Goal: Task Accomplishment & Management: Use online tool/utility

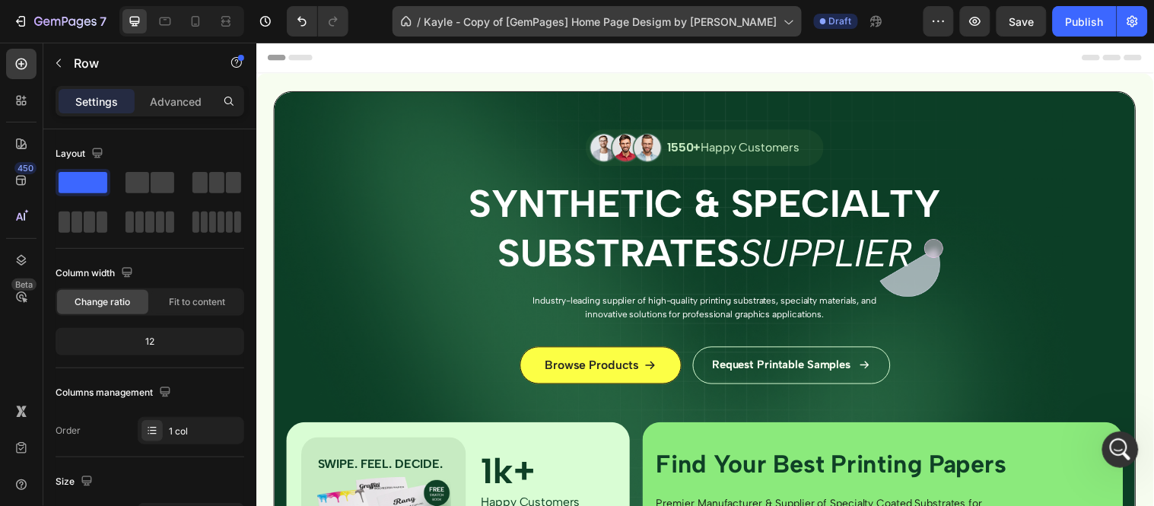
scroll to position [3499, 0]
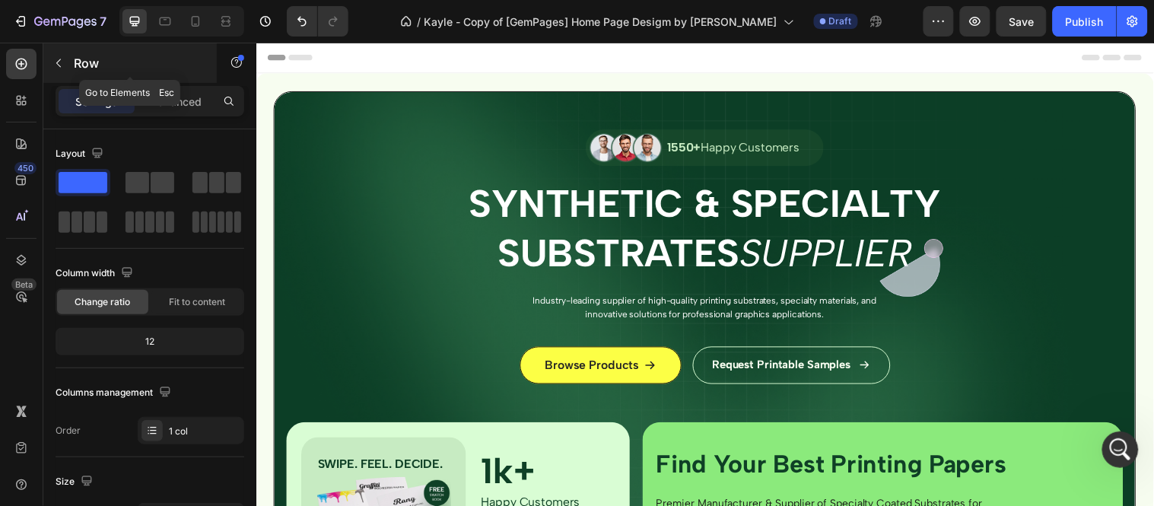
click at [59, 58] on icon "button" at bounding box center [58, 63] width 12 height 12
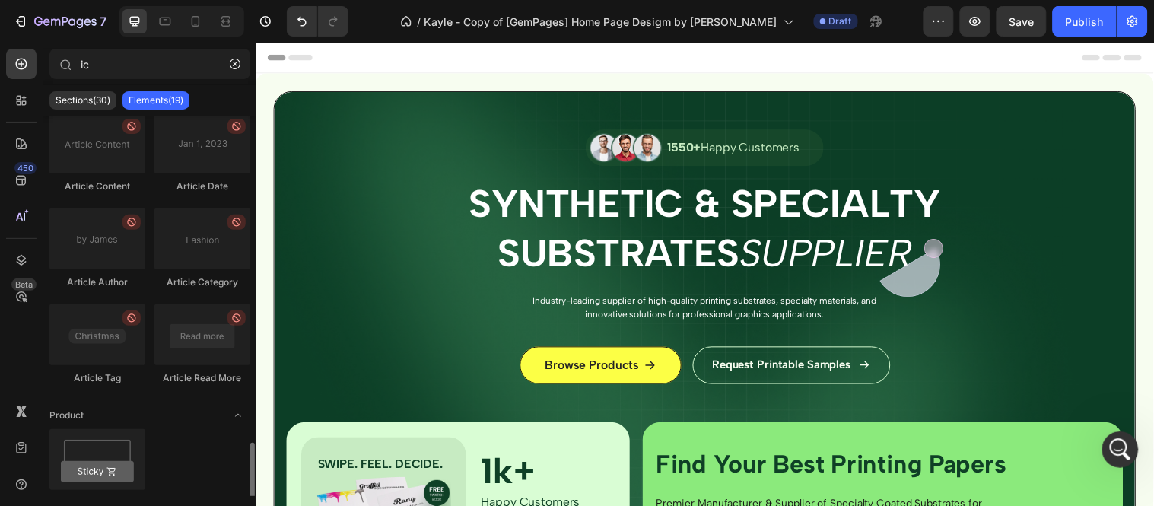
scroll to position [647, 0]
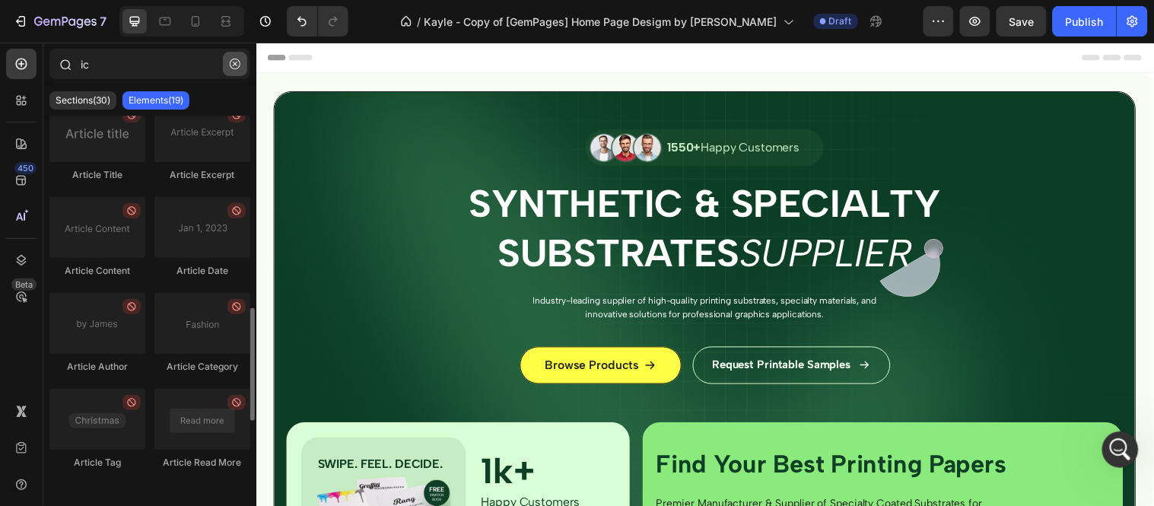
click at [234, 65] on icon "button" at bounding box center [235, 64] width 11 height 11
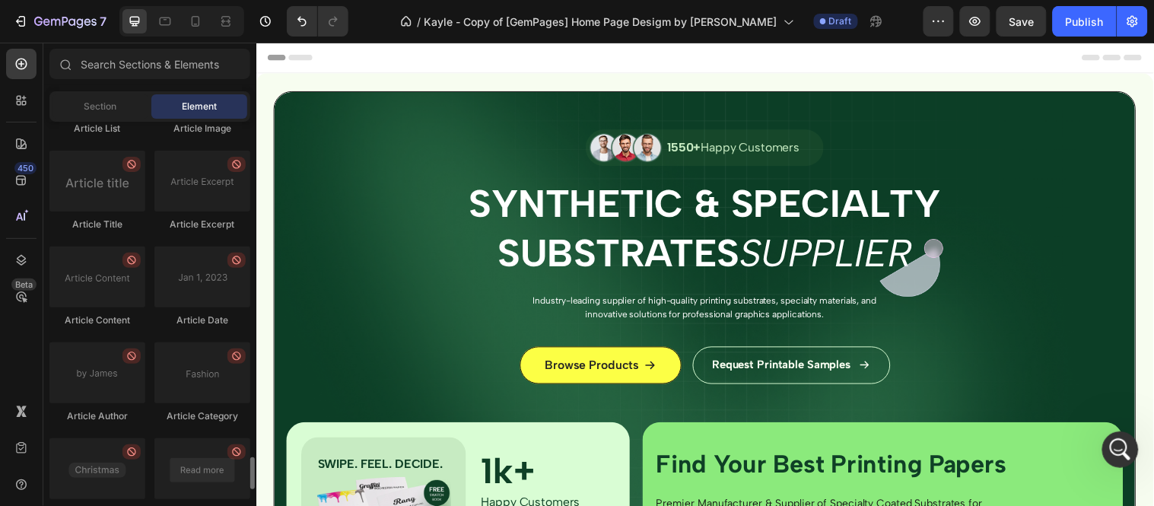
scroll to position [4125, 0]
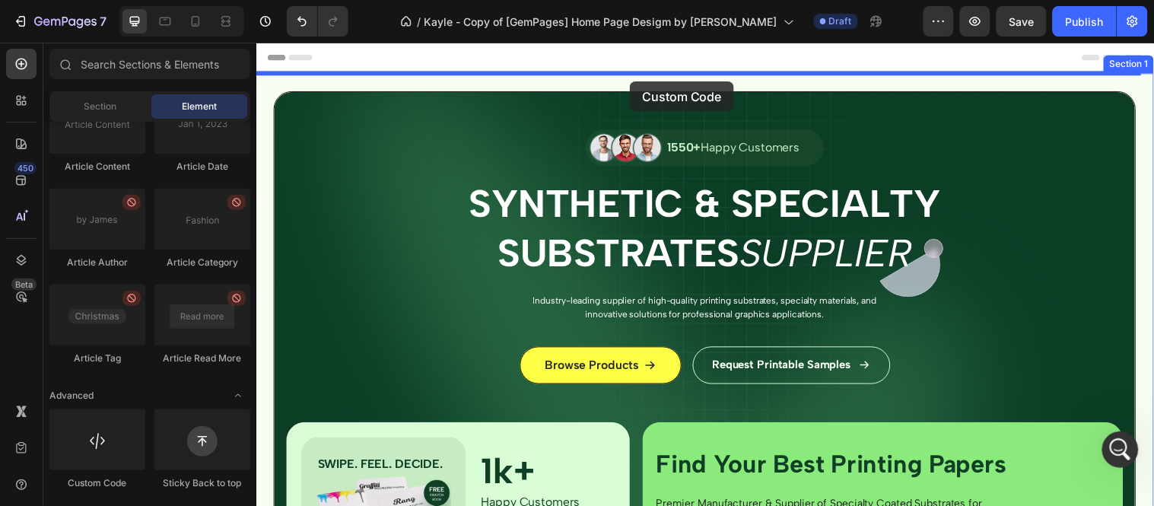
drag, startPoint x: 351, startPoint y: 506, endPoint x: 635, endPoint y: 81, distance: 511.5
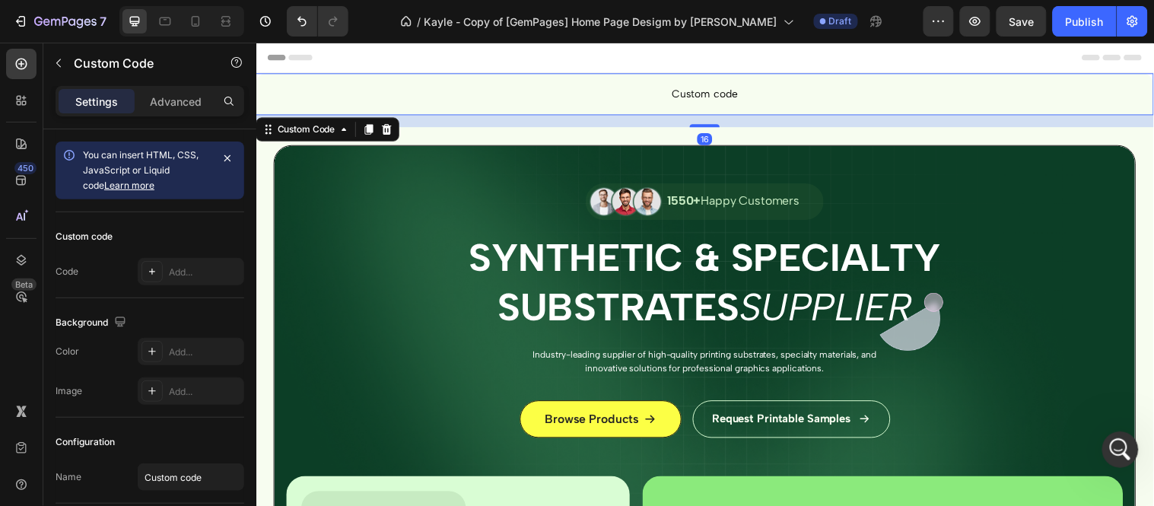
click at [719, 88] on span "Custom code" at bounding box center [712, 94] width 913 height 18
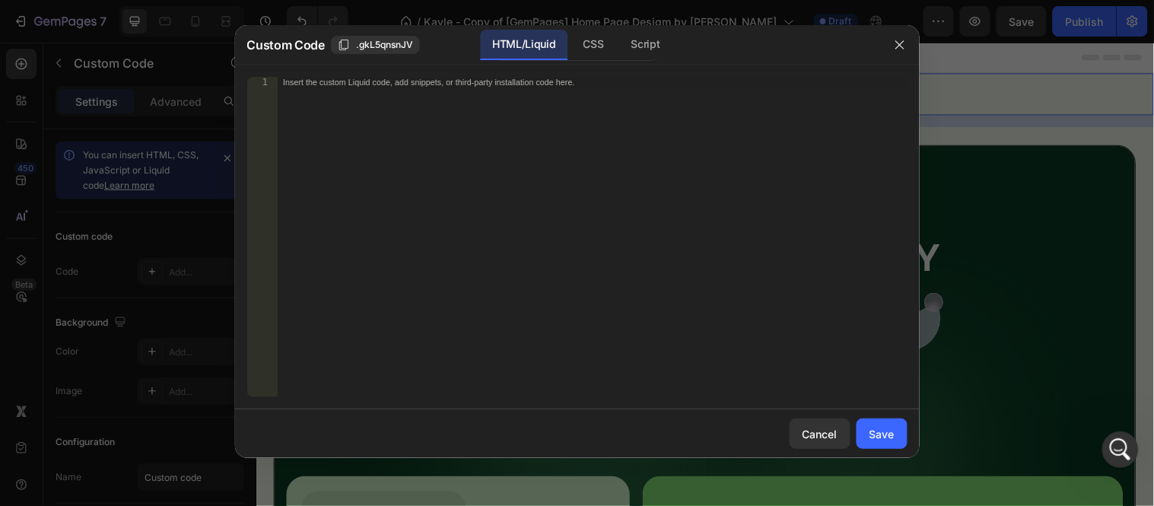
click at [565, 113] on div "Insert the custom Liquid code, add snippets, or third-party installation code h…" at bounding box center [592, 248] width 630 height 342
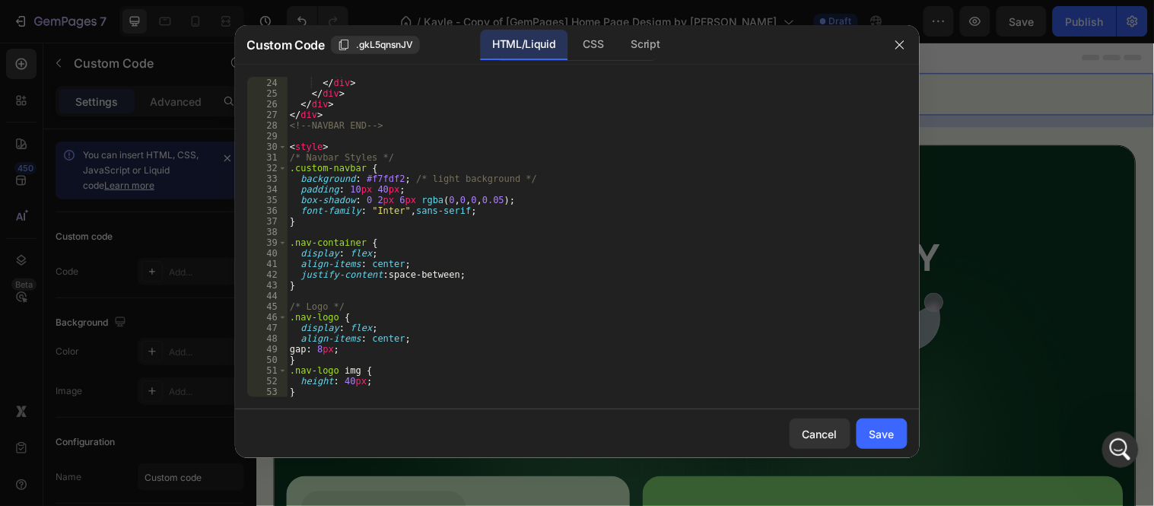
scroll to position [0, 0]
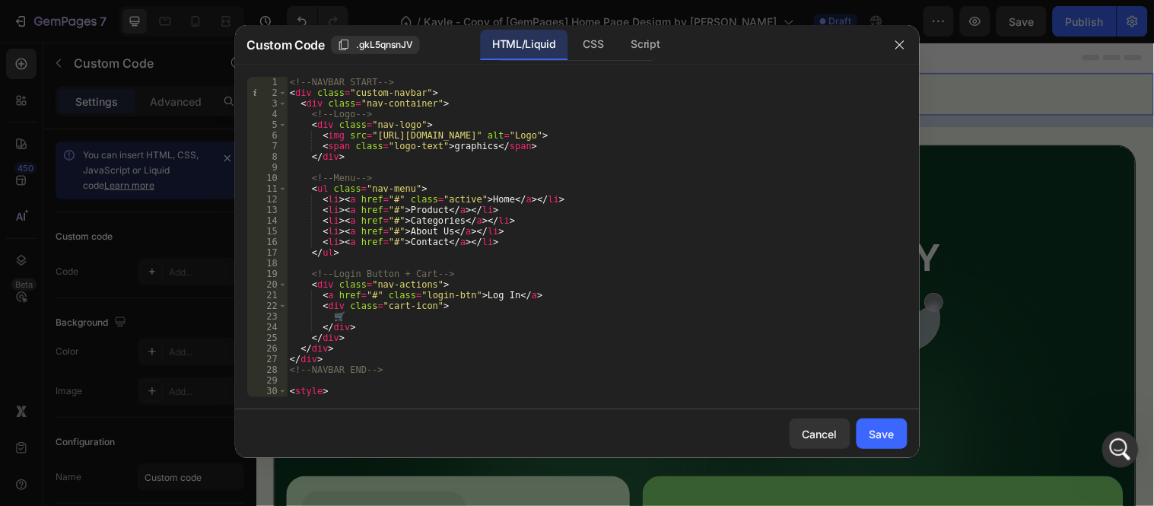
click at [506, 135] on div "<!-- NAVBAR START --> < div class = "custom-navbar" > < div class = "nav-contai…" at bounding box center [590, 248] width 607 height 342
click at [536, 147] on div "<!-- NAVBAR START --> < div class = "custom-navbar" > < div class = "nav-contai…" at bounding box center [590, 248] width 607 height 342
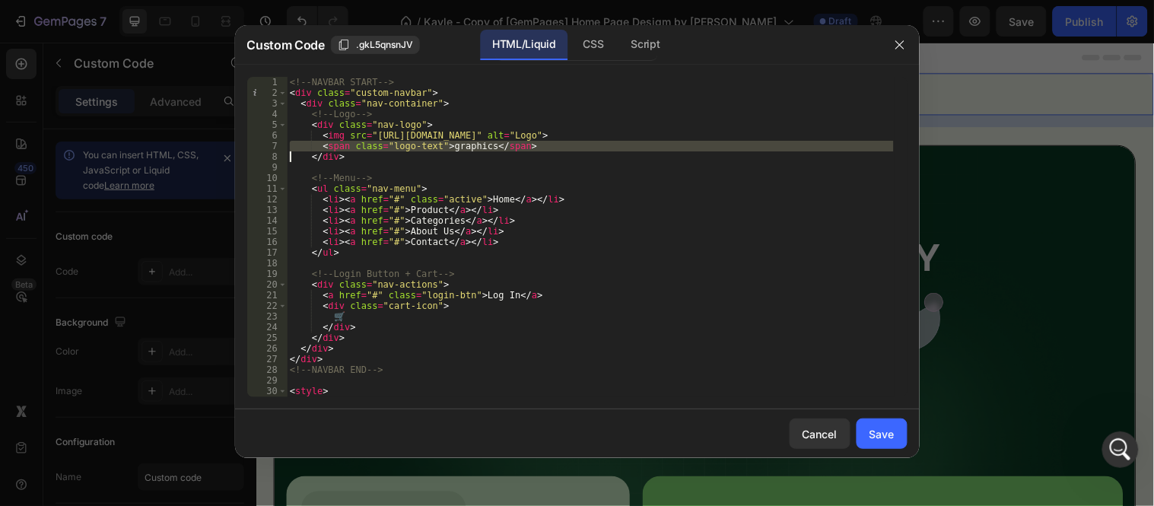
click at [536, 147] on div "<!-- NAVBAR START --> < div class = "custom-navbar" > < div class = "nav-contai…" at bounding box center [590, 248] width 607 height 342
type textarea "</div>"
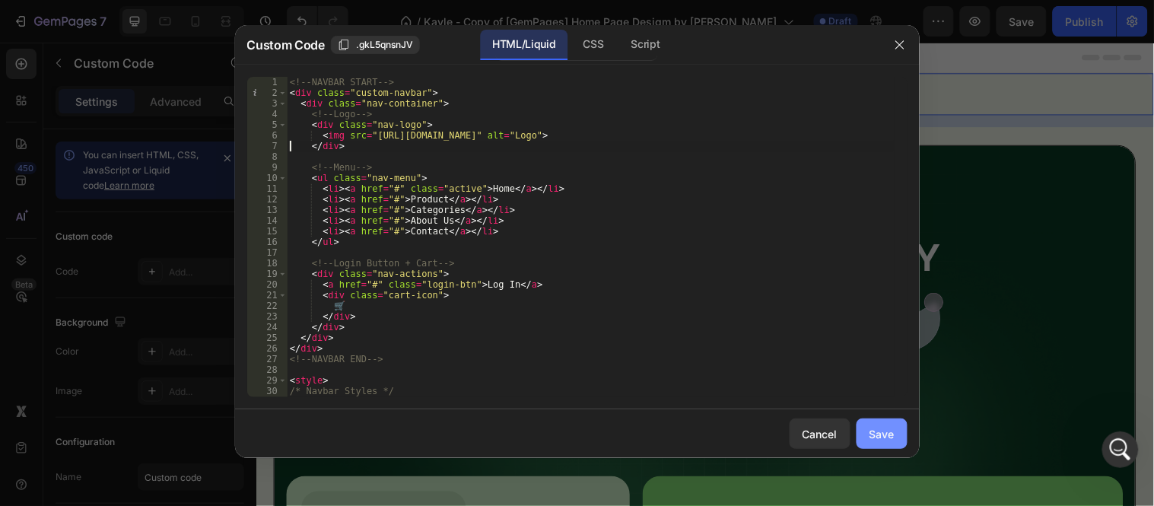
click at [878, 430] on div "Save" at bounding box center [881, 434] width 25 height 16
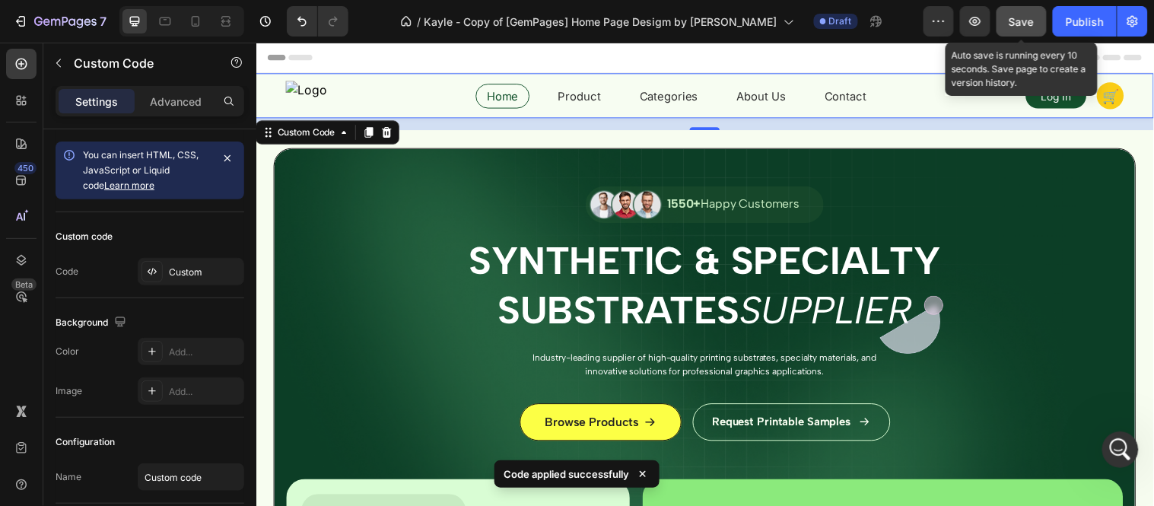
click at [1029, 17] on span "Save" at bounding box center [1021, 21] width 25 height 13
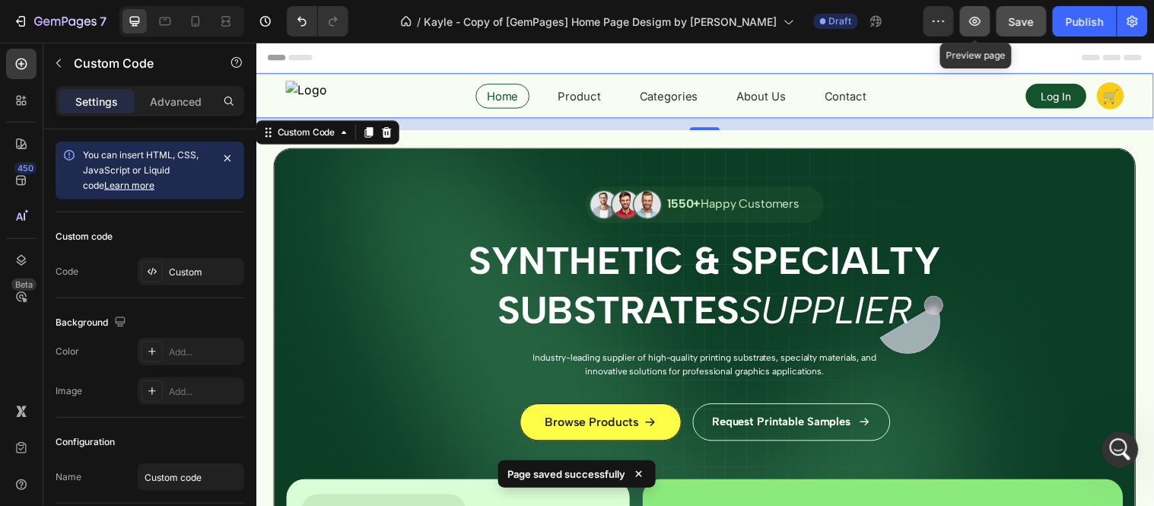
click at [985, 23] on button "button" at bounding box center [975, 21] width 30 height 30
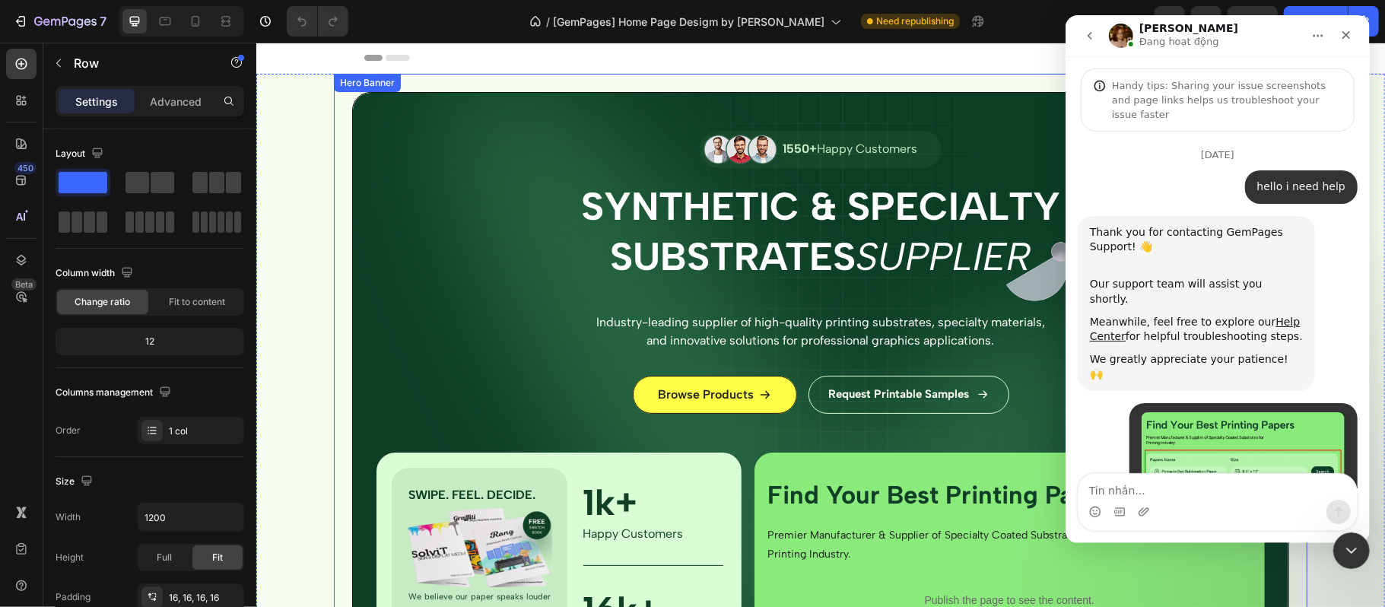
scroll to position [2, 0]
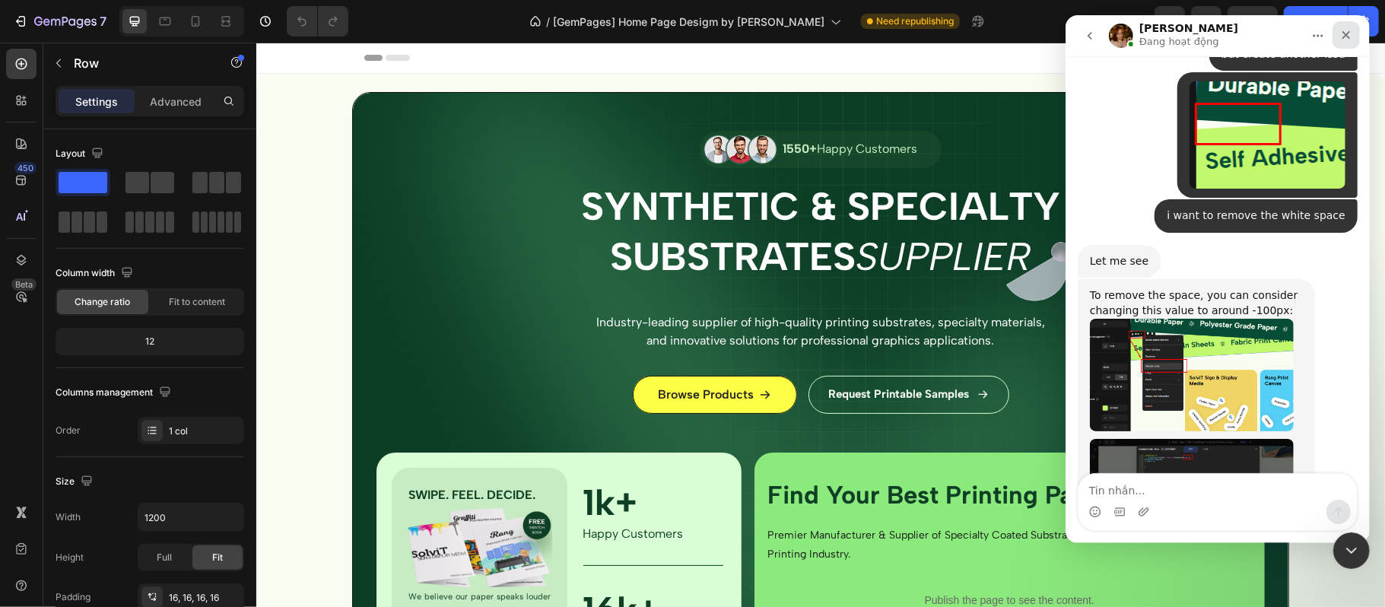
click at [1349, 38] on icon "Close" at bounding box center [1345, 35] width 12 height 12
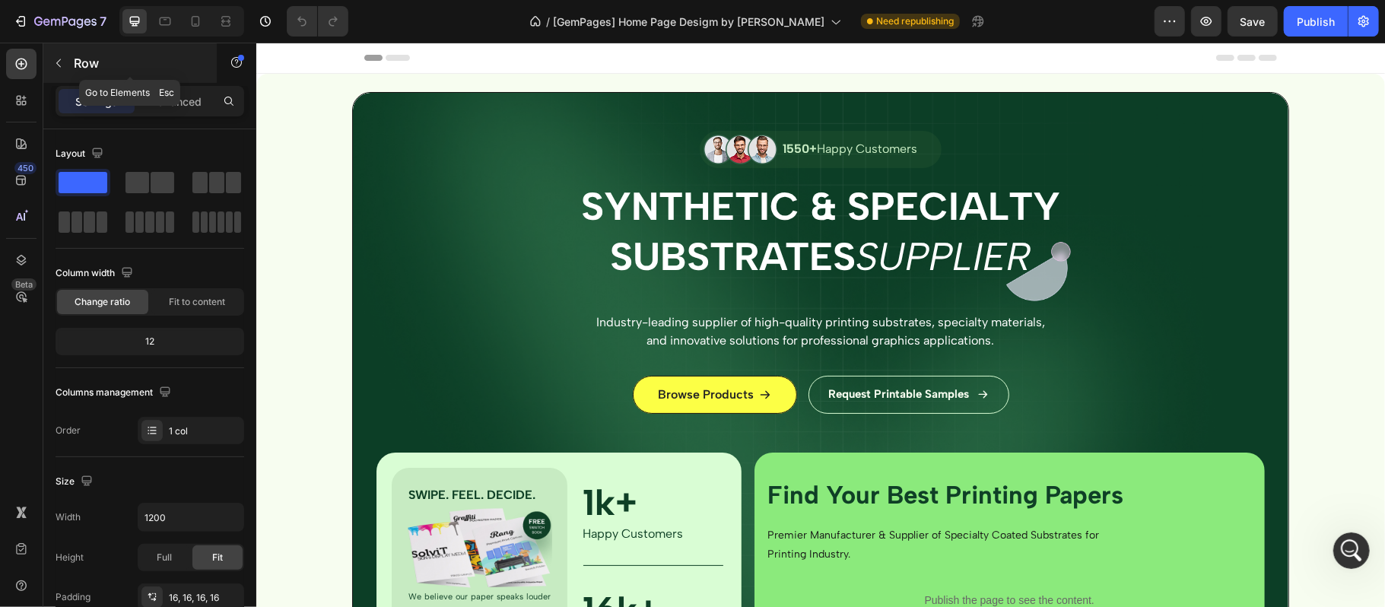
click at [61, 57] on icon "button" at bounding box center [58, 63] width 12 height 12
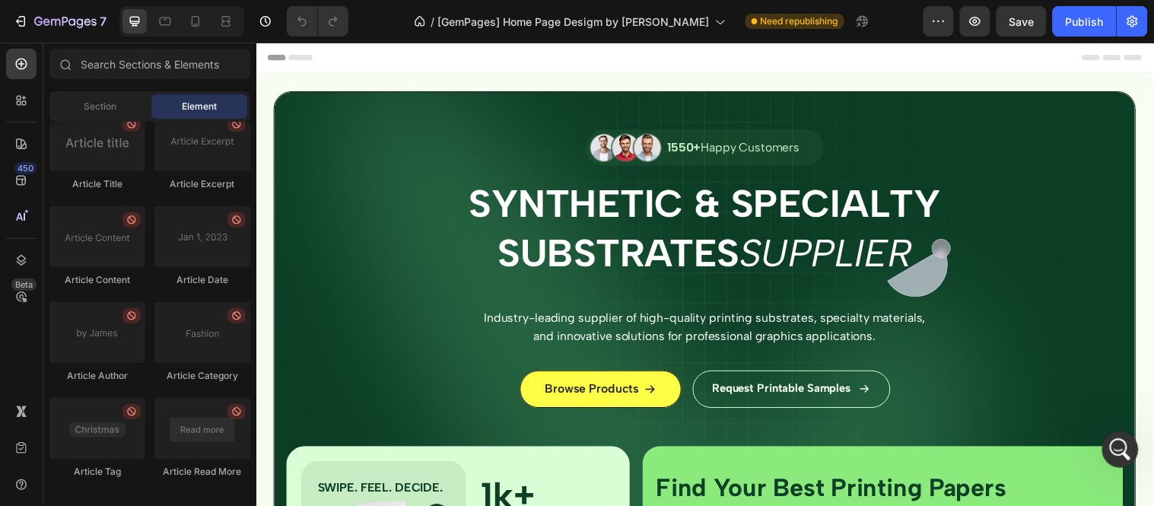
scroll to position [4125, 0]
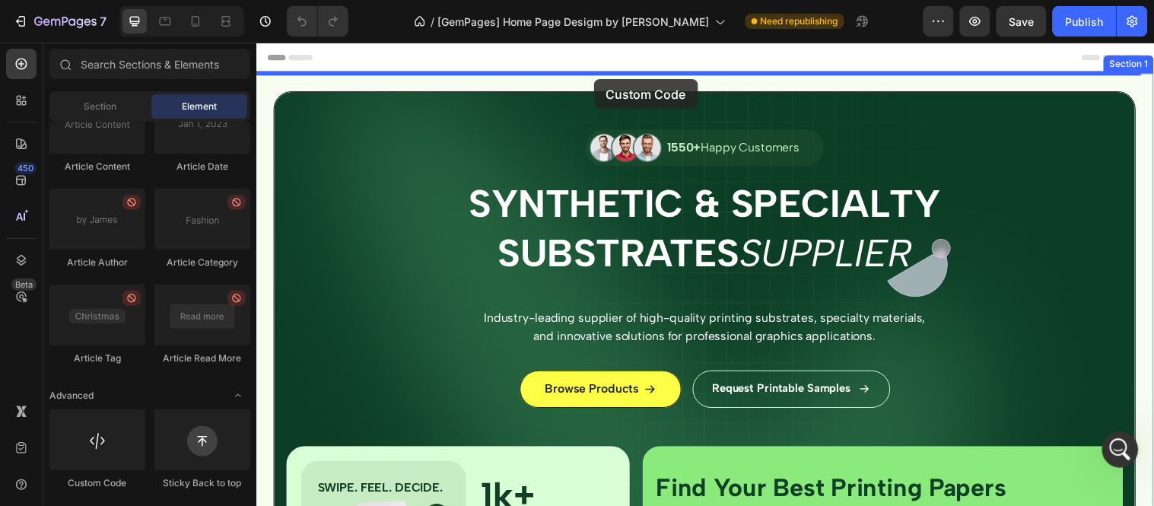
drag, startPoint x: 335, startPoint y: 504, endPoint x: 598, endPoint y: 79, distance: 499.9
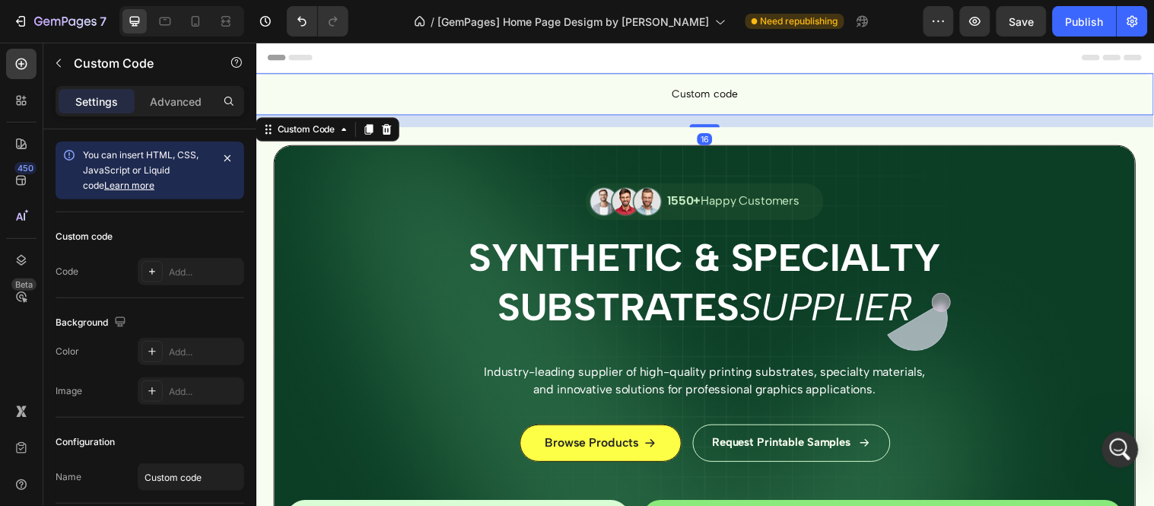
click at [699, 87] on span "Custom code" at bounding box center [712, 94] width 913 height 18
click at [695, 87] on span "Custom code" at bounding box center [712, 94] width 913 height 18
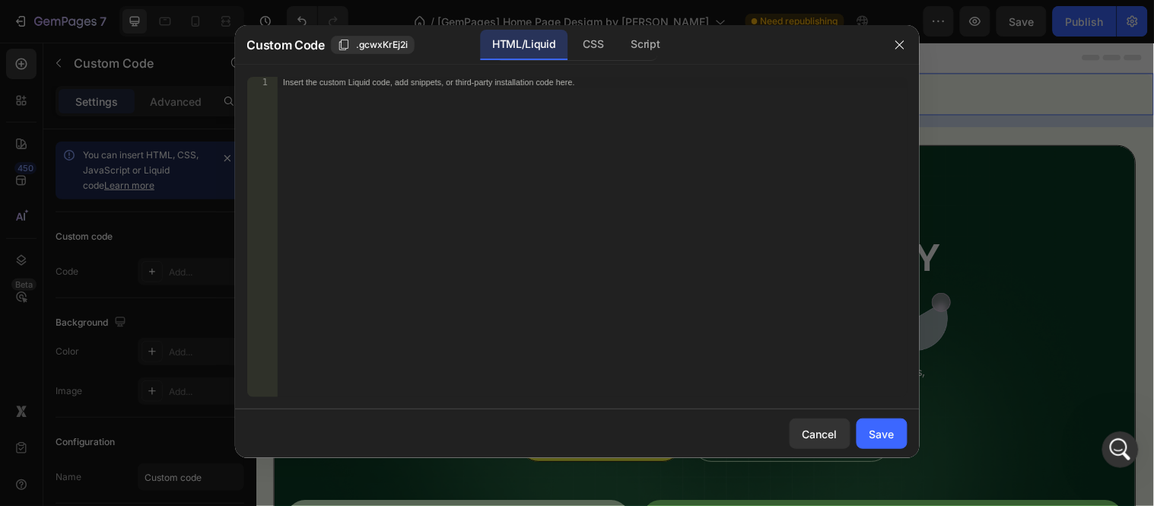
click at [506, 115] on div "Insert the custom Liquid code, add snippets, or third-party installation code h…" at bounding box center [592, 248] width 630 height 342
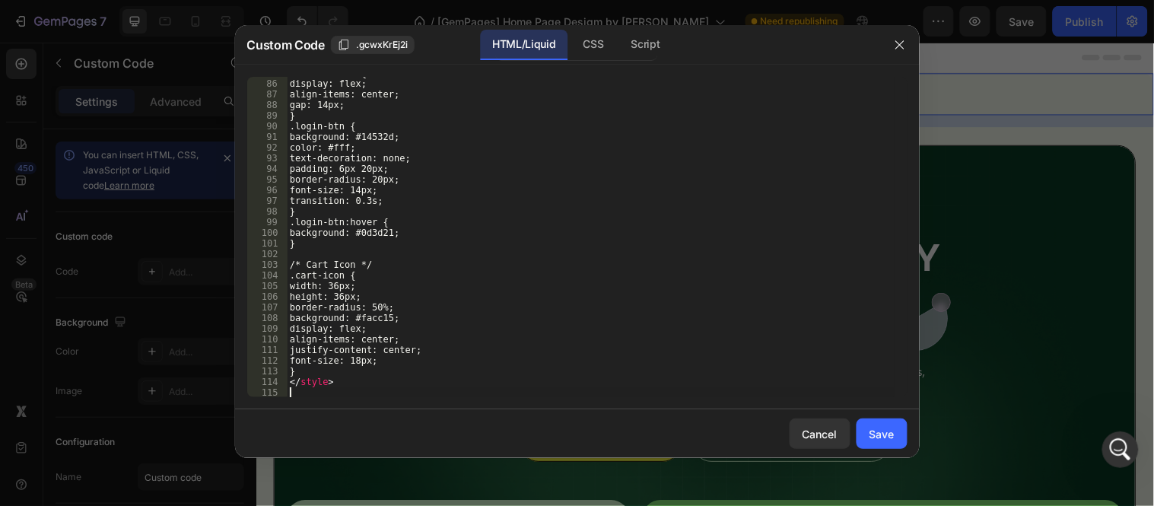
scroll to position [903, 0]
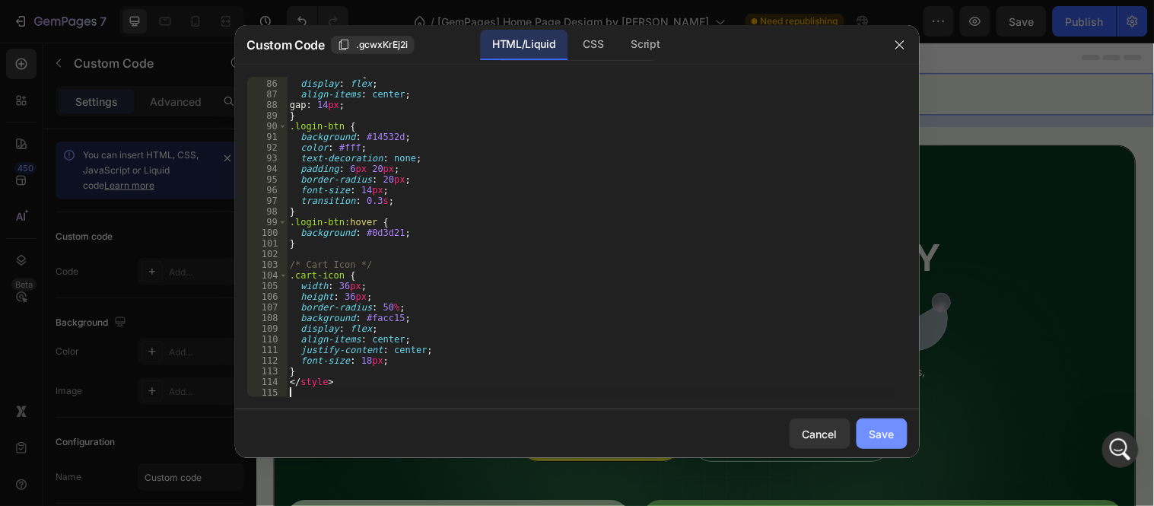
click at [878, 434] on div "Save" at bounding box center [881, 434] width 25 height 16
